Goal: Entertainment & Leisure: Consume media (video, audio)

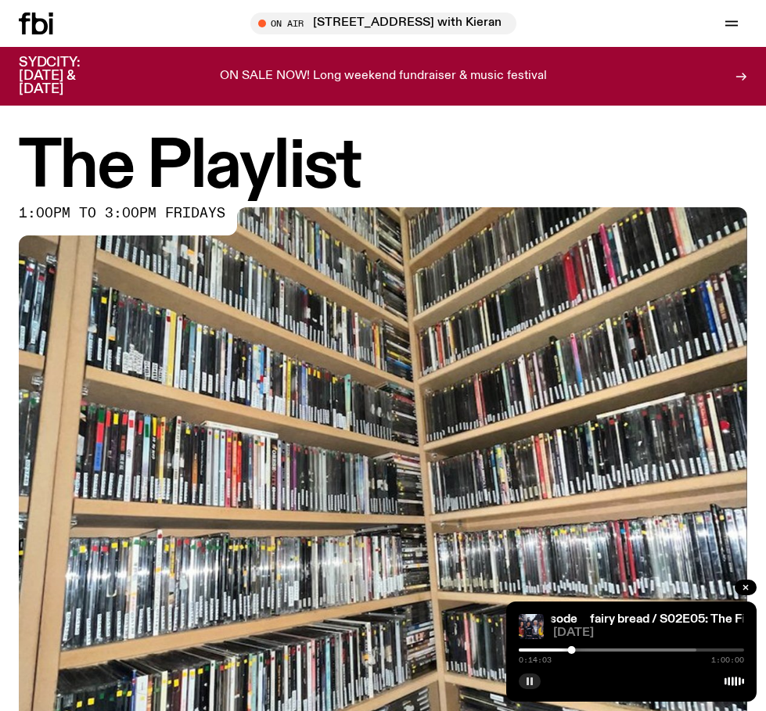
click at [534, 684] on icon "button" at bounding box center [529, 681] width 9 height 9
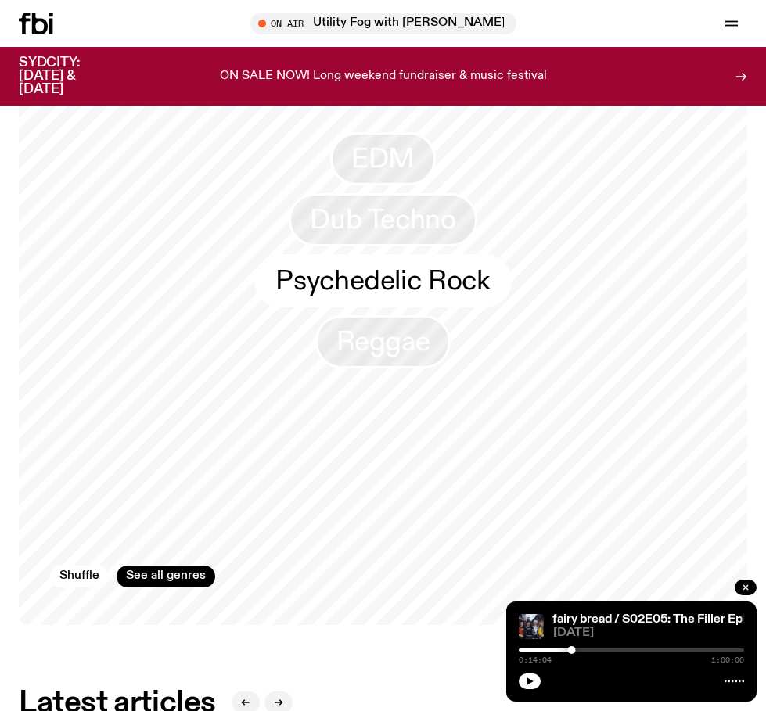
scroll to position [1547, 0]
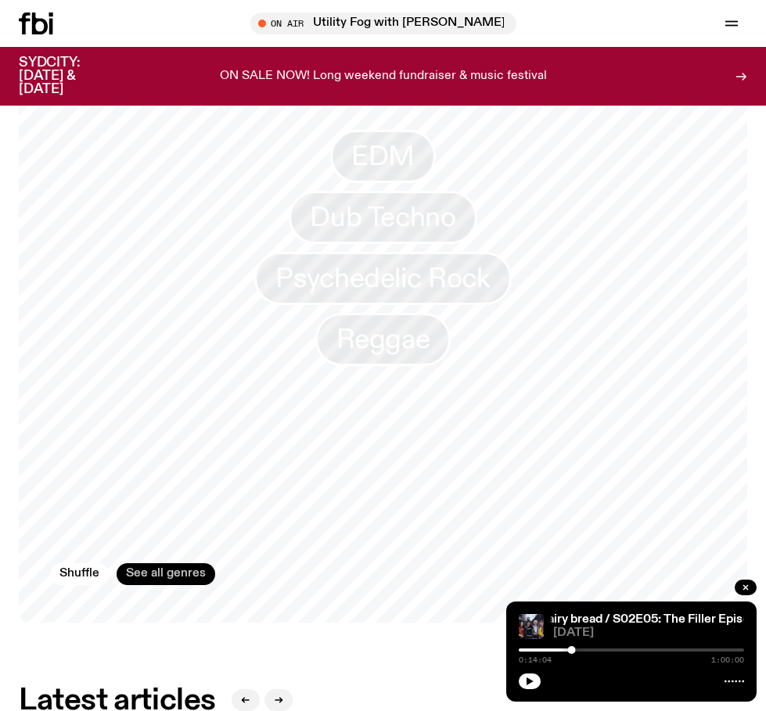
click at [174, 567] on link "See all genres" at bounding box center [166, 574] width 99 height 22
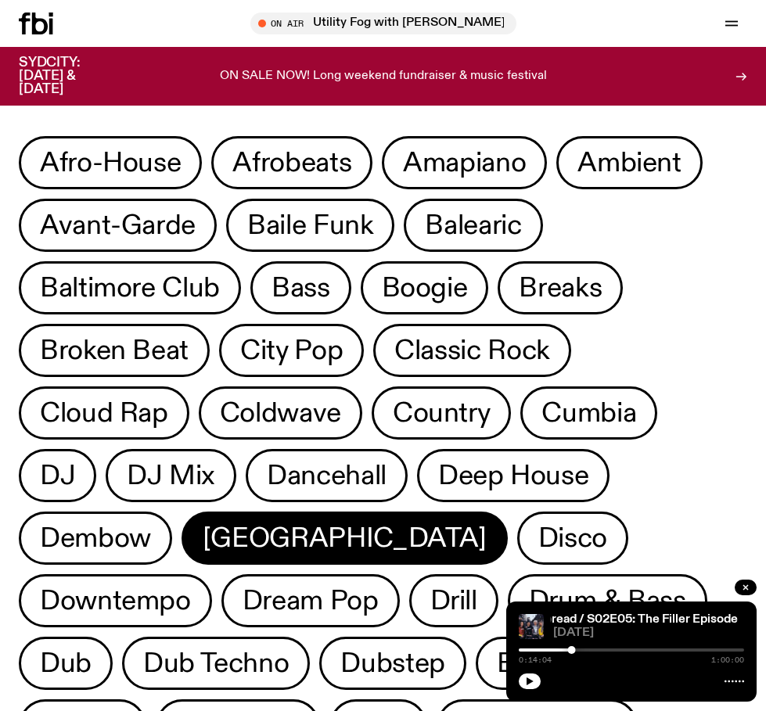
click at [283, 524] on span "[GEOGRAPHIC_DATA]" at bounding box center [345, 538] width 284 height 31
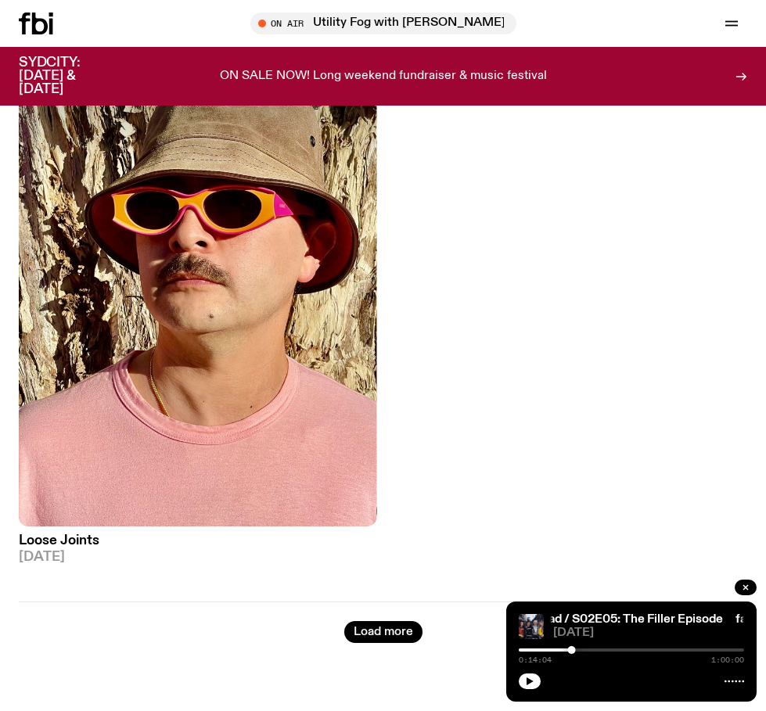
scroll to position [202, 0]
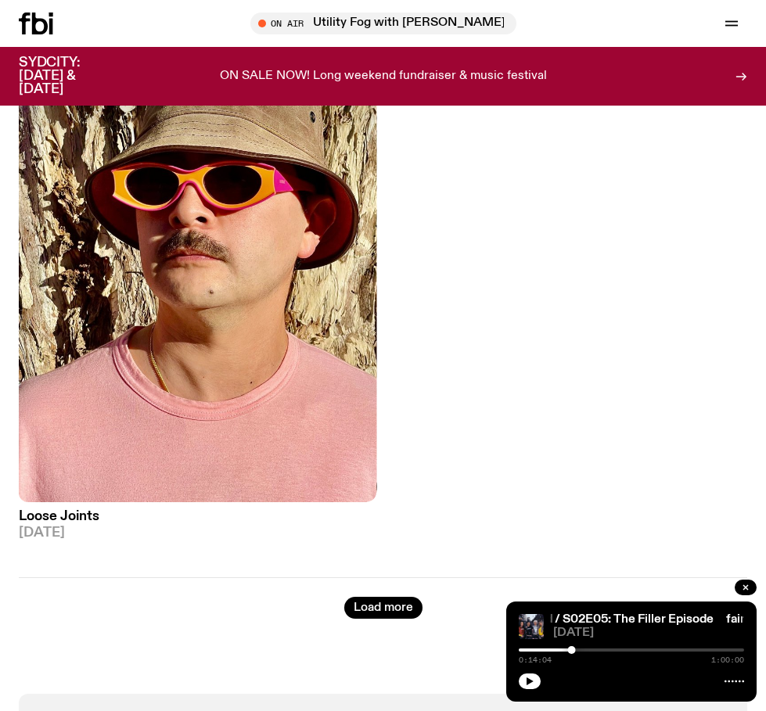
click at [269, 440] on img at bounding box center [198, 263] width 358 height 477
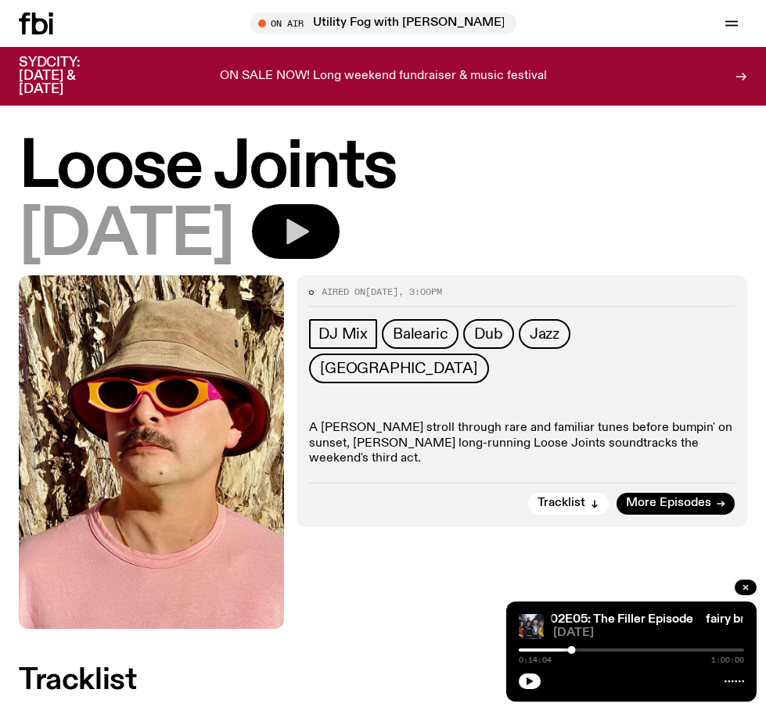
click at [309, 232] on icon "button" at bounding box center [297, 232] width 23 height 26
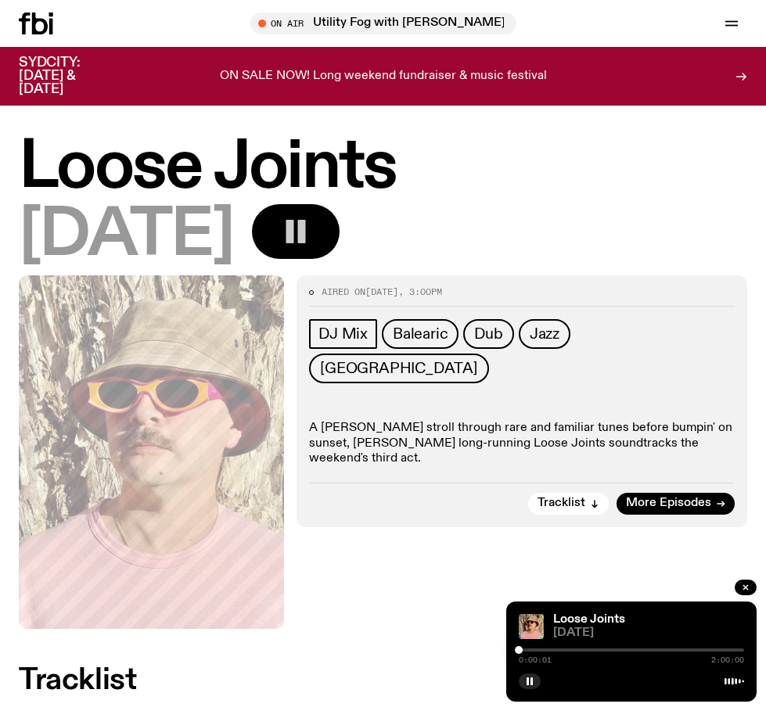
click at [555, 650] on div at bounding box center [631, 650] width 225 height 3
click at [580, 649] on div "0:19:12 2:00:00" at bounding box center [631, 655] width 225 height 19
click at [580, 649] on div at bounding box center [483, 650] width 225 height 3
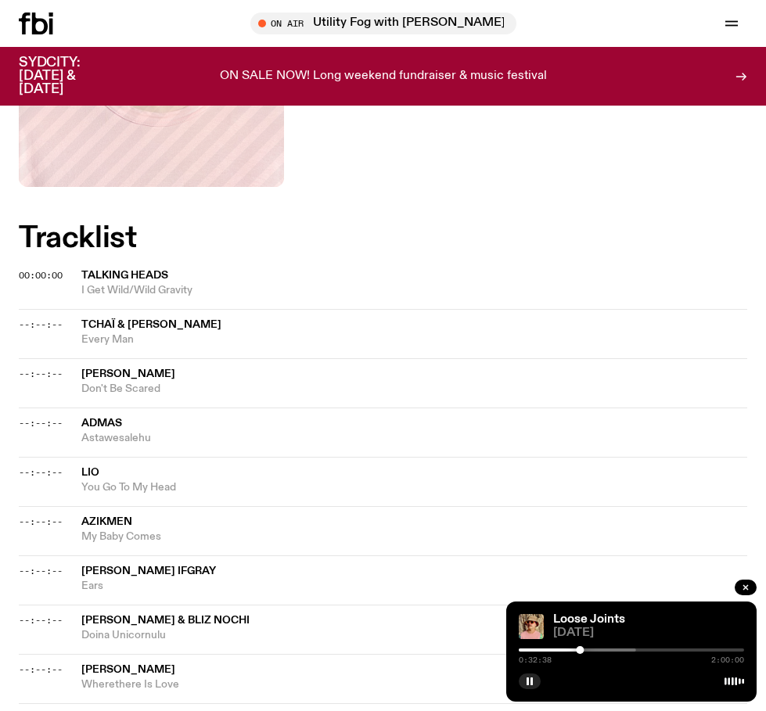
scroll to position [421, 0]
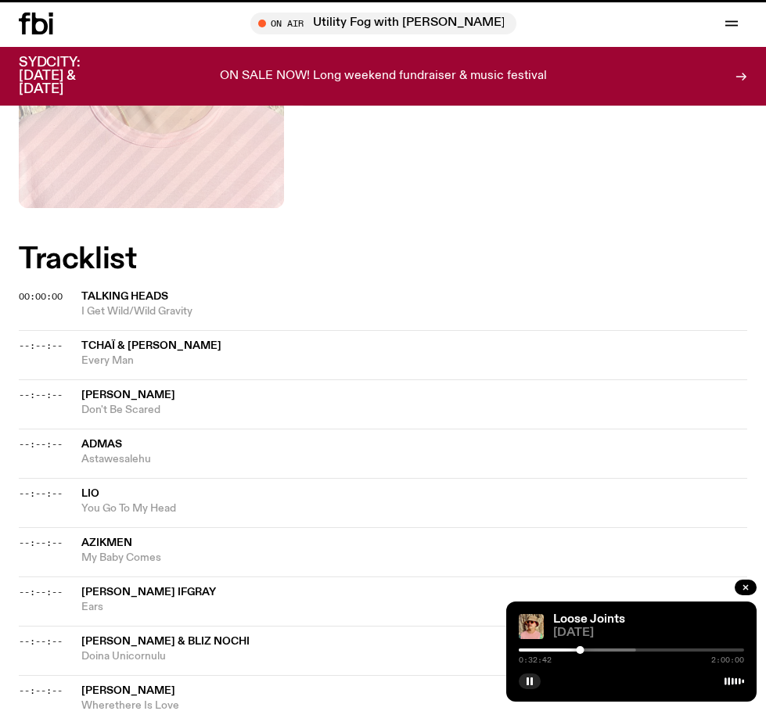
scroll to position [202, 0]
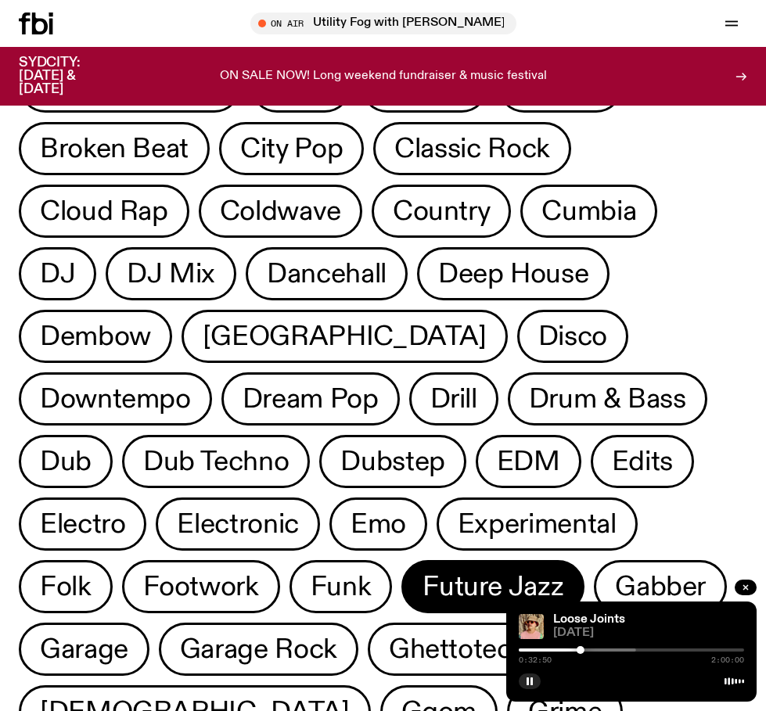
drag, startPoint x: 516, startPoint y: 1, endPoint x: 423, endPoint y: 570, distance: 577.2
click at [423, 572] on span "Future Jazz" at bounding box center [493, 587] width 141 height 31
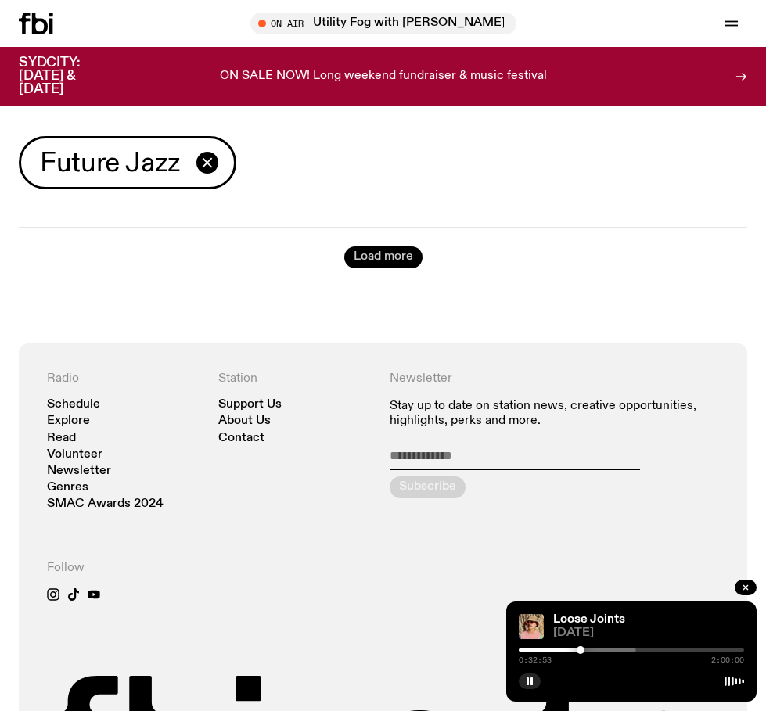
click at [380, 257] on button "Load more" at bounding box center [383, 257] width 78 height 22
click at [380, 258] on button "Load more" at bounding box center [383, 257] width 78 height 22
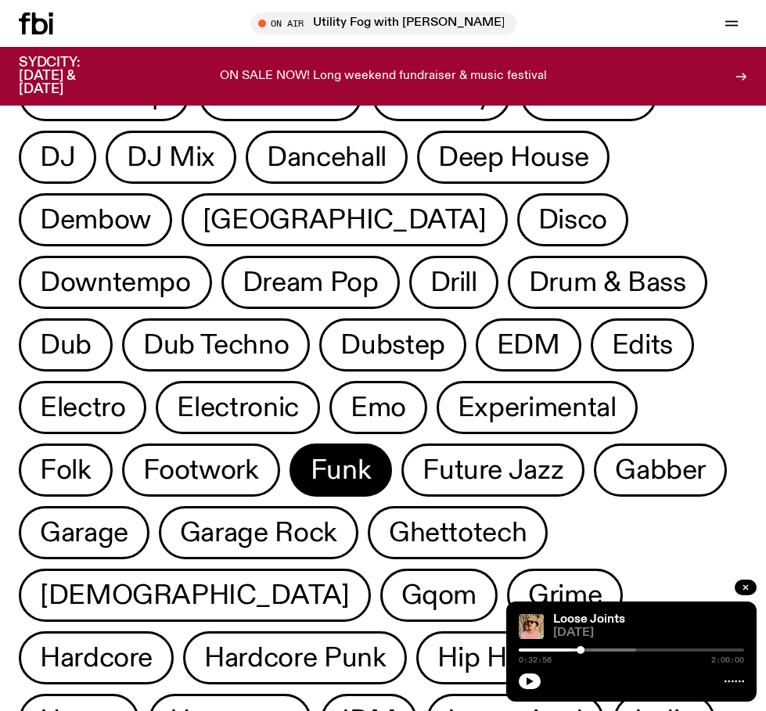
click at [311, 486] on span "Funk" at bounding box center [341, 470] width 61 height 31
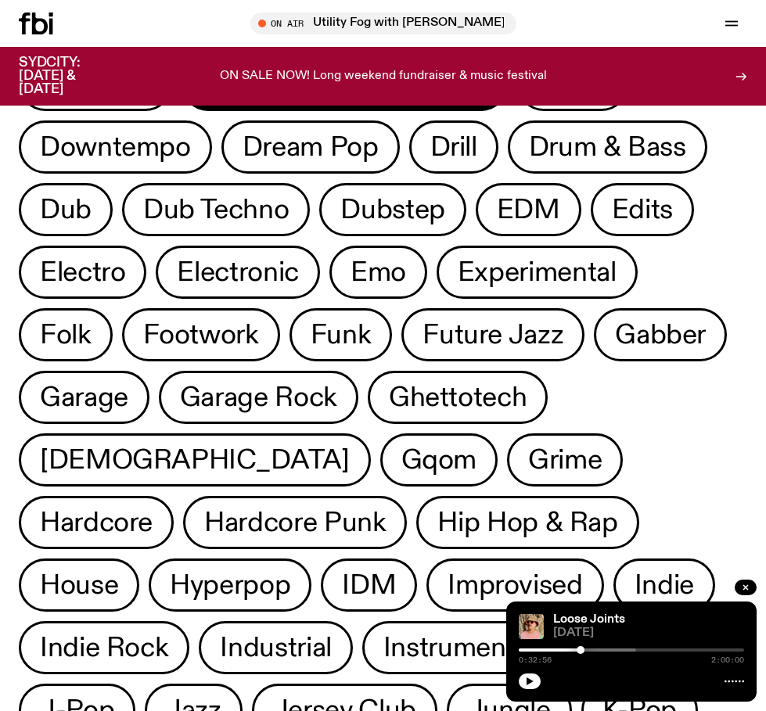
scroll to position [471, 0]
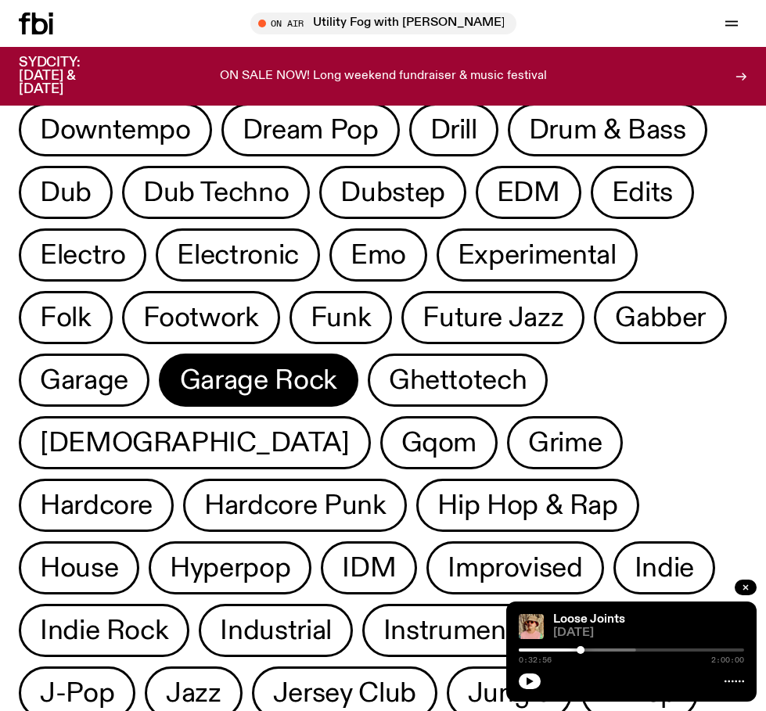
click at [203, 385] on span "Garage Rock" at bounding box center [258, 380] width 157 height 31
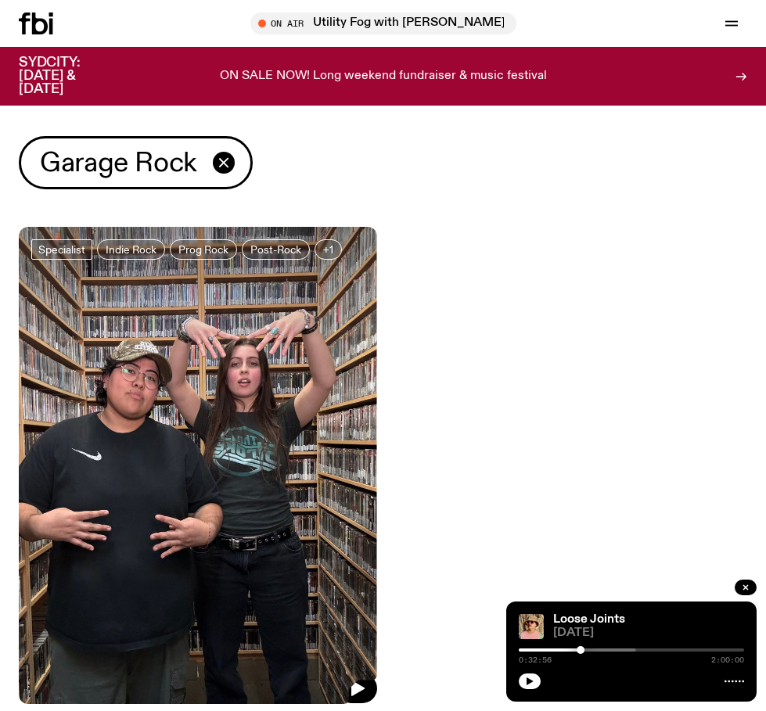
click at [99, 392] on img at bounding box center [198, 465] width 358 height 477
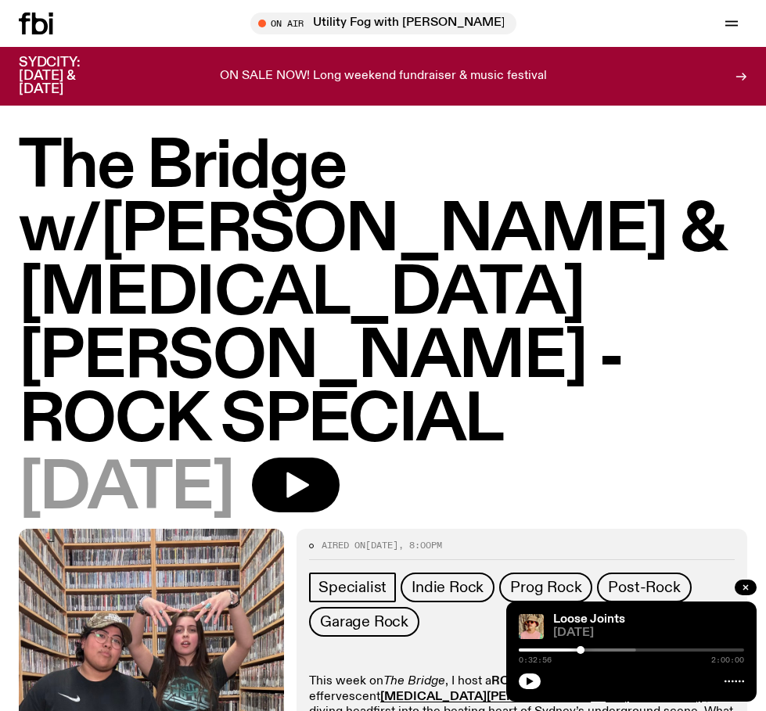
scroll to position [59, 0]
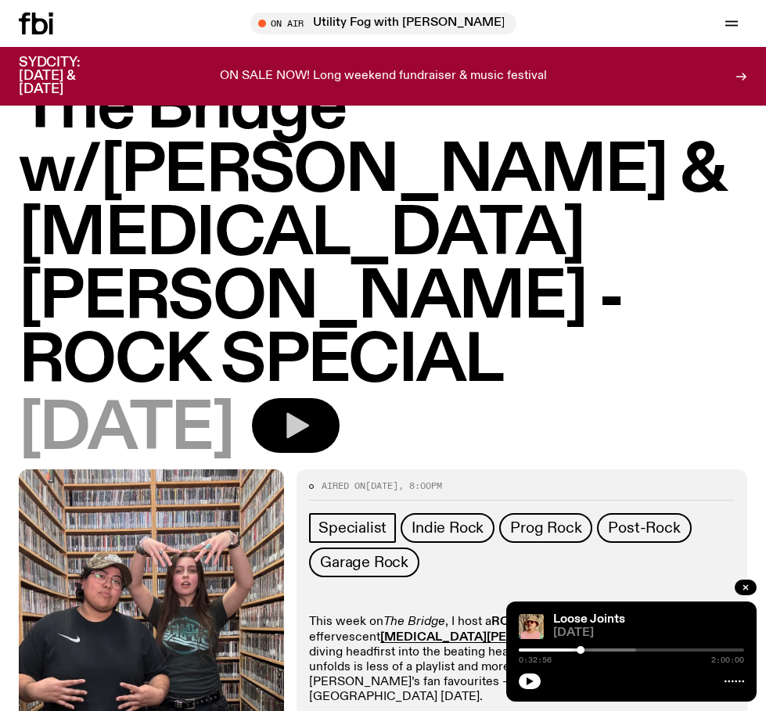
click at [329, 398] on button "button" at bounding box center [296, 425] width 88 height 55
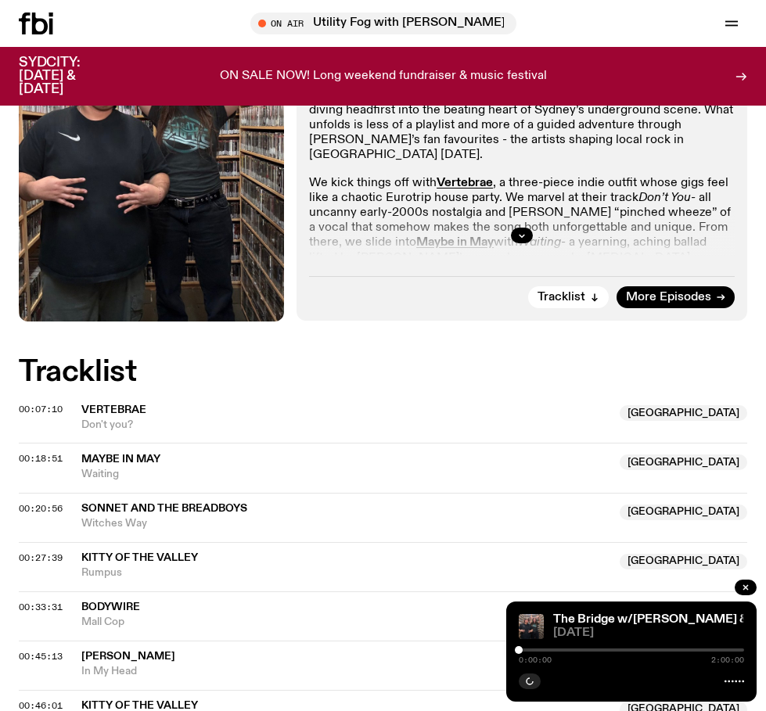
scroll to position [552, 0]
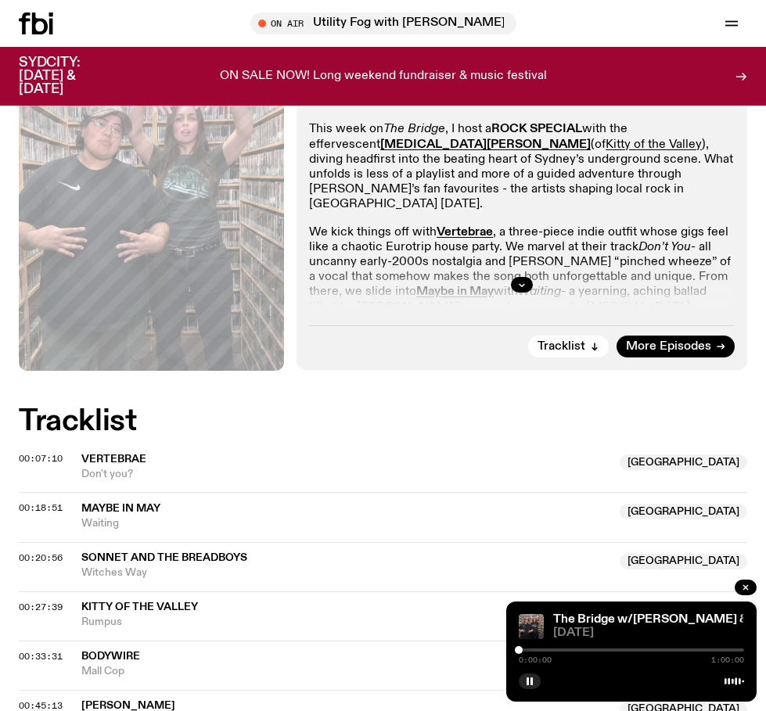
click at [537, 649] on div at bounding box center [631, 650] width 225 height 3
click at [558, 649] on div at bounding box center [631, 650] width 225 height 3
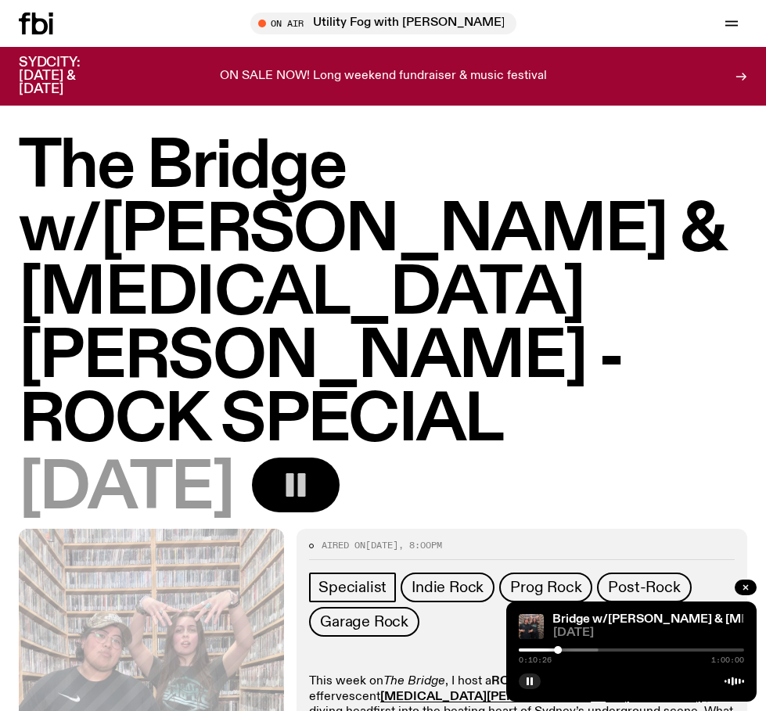
scroll to position [0, 0]
click at [343, 458] on div "[DATE]" at bounding box center [383, 489] width 728 height 63
click at [311, 469] on icon "button" at bounding box center [295, 484] width 31 height 31
